Goal: Check status: Check status

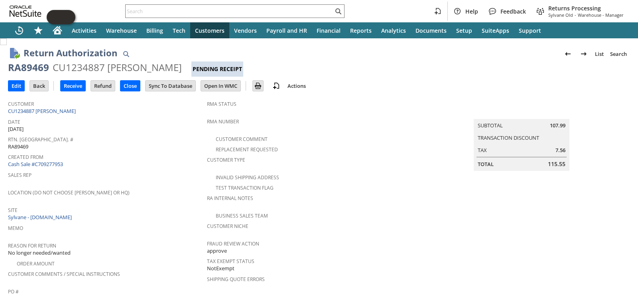
click at [163, 163] on div "Created From Cash Sale #C709277953" at bounding box center [105, 159] width 195 height 17
click at [153, 147] on div "Rtn. [GEOGRAPHIC_DATA]. # RA89469" at bounding box center [105, 142] width 195 height 17
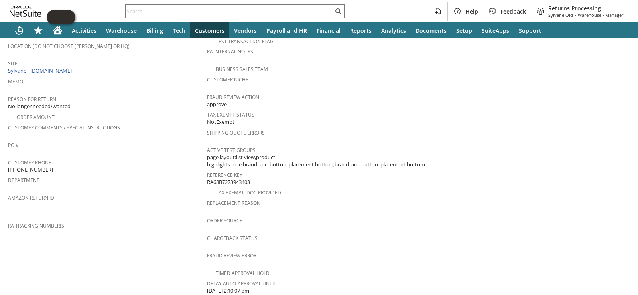
scroll to position [319, 0]
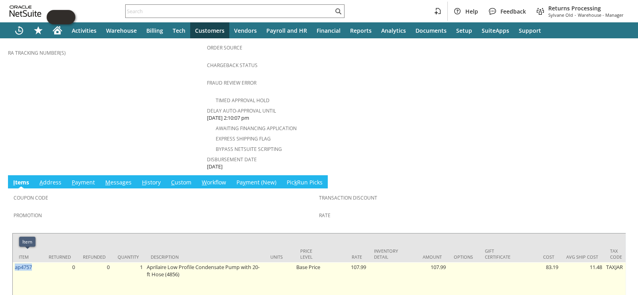
drag, startPoint x: 19, startPoint y: 260, endPoint x: 15, endPoint y: 260, distance: 4.0
click at [15, 262] on td "ap4757" at bounding box center [28, 284] width 30 height 45
copy link "ap4757"
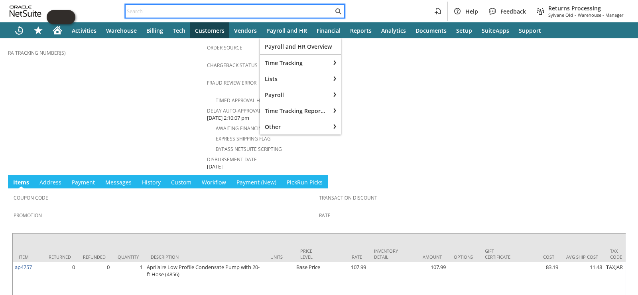
click at [277, 14] on input "text" at bounding box center [230, 11] width 208 height 10
paste input "ap4757"
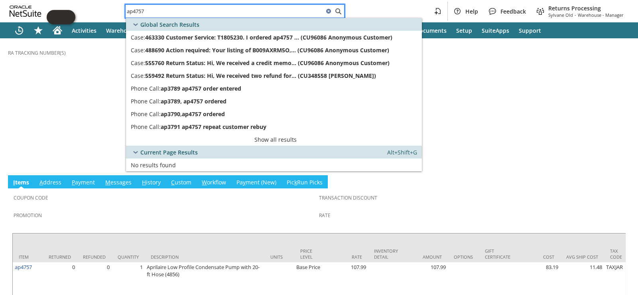
click at [126, 12] on input "ap4757" at bounding box center [225, 11] width 198 height 10
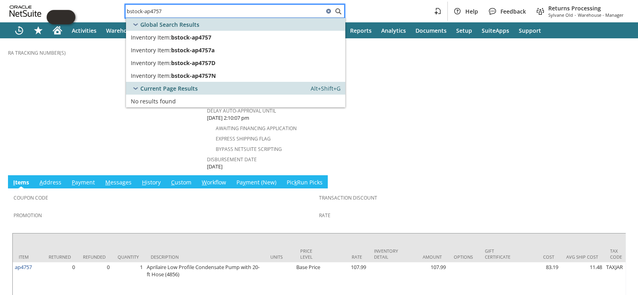
type input "bstock-ap4757"
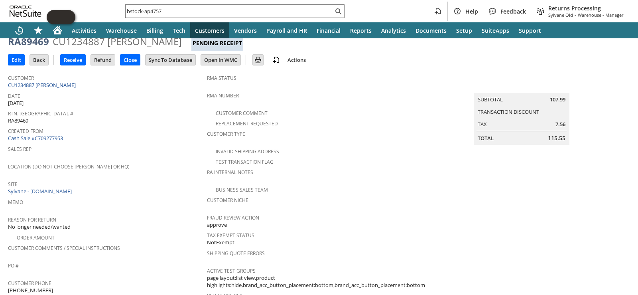
scroll to position [0, 0]
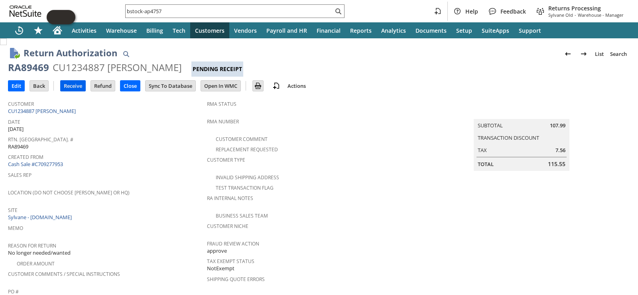
click at [83, 86] on input "Receive" at bounding box center [73, 86] width 25 height 10
